Goal: Task Accomplishment & Management: Manage account settings

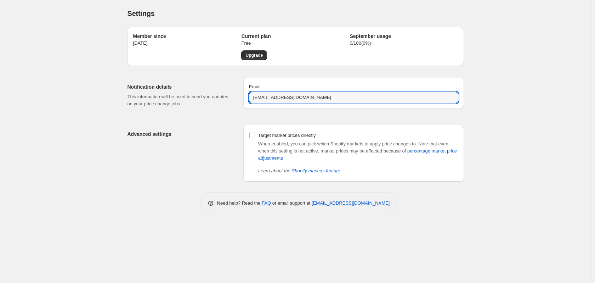
drag, startPoint x: 268, startPoint y: 97, endPoint x: 233, endPoint y: 97, distance: 35.4
click at [233, 97] on div "Notification details This information will be used to send you updates on your …" at bounding box center [293, 92] width 342 height 41
click at [315, 104] on div "Email [PERSON_NAME][EMAIL_ADDRESS][DOMAIN_NAME]" at bounding box center [353, 93] width 221 height 31
click at [309, 96] on input "[PERSON_NAME][EMAIL_ADDRESS][DOMAIN_NAME]" at bounding box center [353, 97] width 209 height 11
drag, startPoint x: 276, startPoint y: 97, endPoint x: 269, endPoint y: 98, distance: 6.5
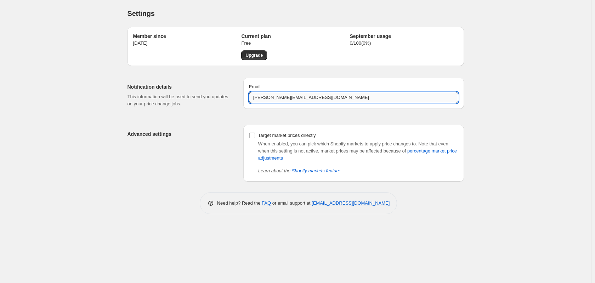
click at [269, 98] on input "[PERSON_NAME][EMAIL_ADDRESS][DOMAIN_NAME]" at bounding box center [353, 97] width 209 height 11
type input "[PERSON_NAME][EMAIL_ADDRESS][DOMAIN_NAME]"
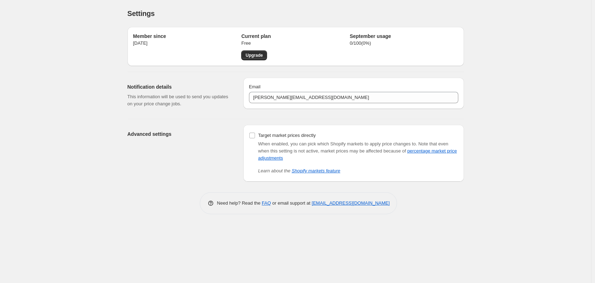
click at [349, 104] on div "Email [PERSON_NAME][EMAIL_ADDRESS][DOMAIN_NAME]" at bounding box center [353, 93] width 221 height 31
click at [254, 136] on input "Target market prices directly" at bounding box center [252, 136] width 6 height 6
checkbox input "true"
